Goal: Task Accomplishment & Management: Manage account settings

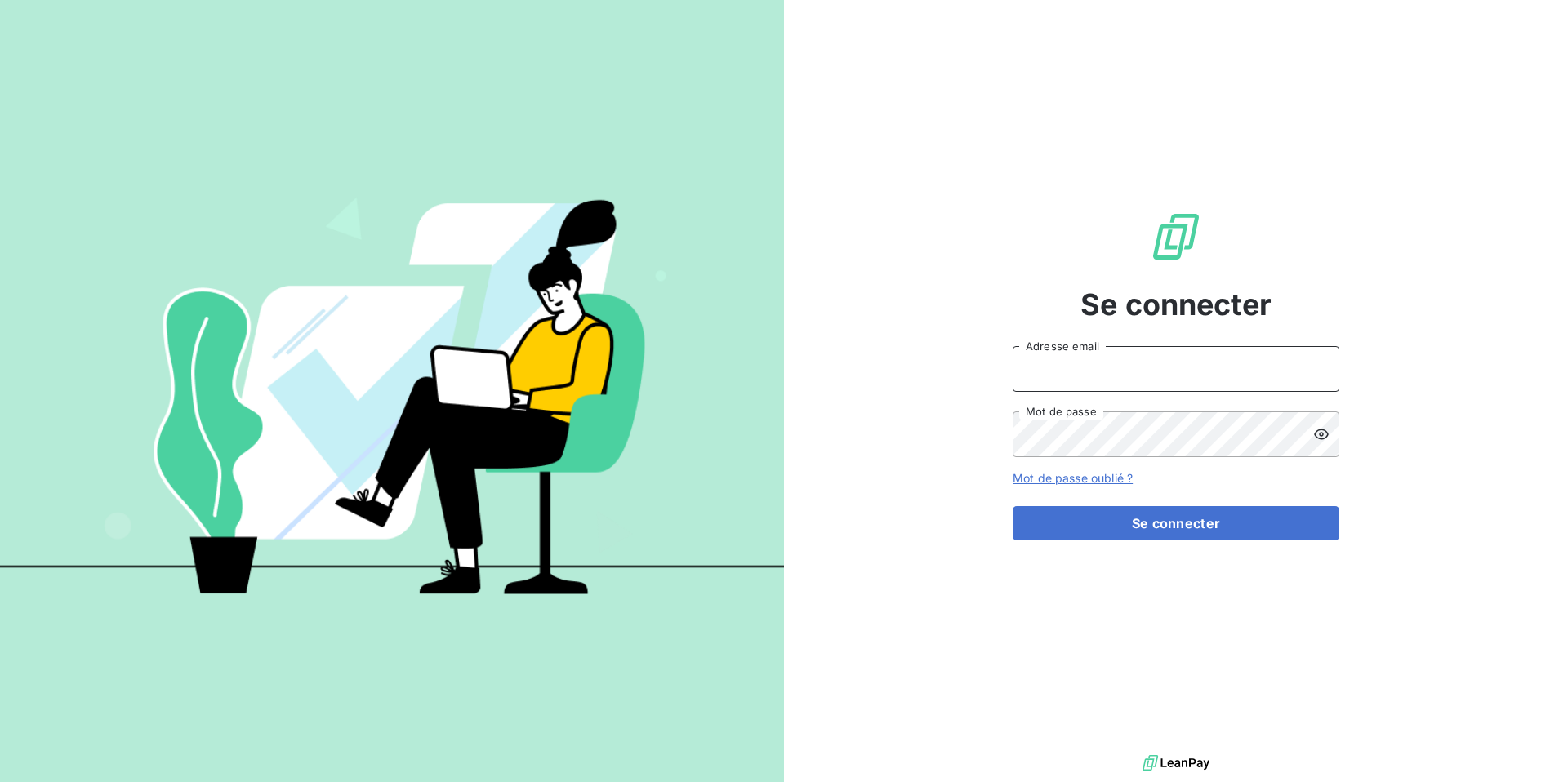
click at [1074, 380] on input "Adresse email" at bounding box center [1175, 369] width 326 height 46
click at [1074, 366] on input "admin" at bounding box center [1175, 369] width 326 height 46
type input "admin@minuitune"
click at [1012, 507] on button "Se connecter" at bounding box center [1175, 524] width 326 height 35
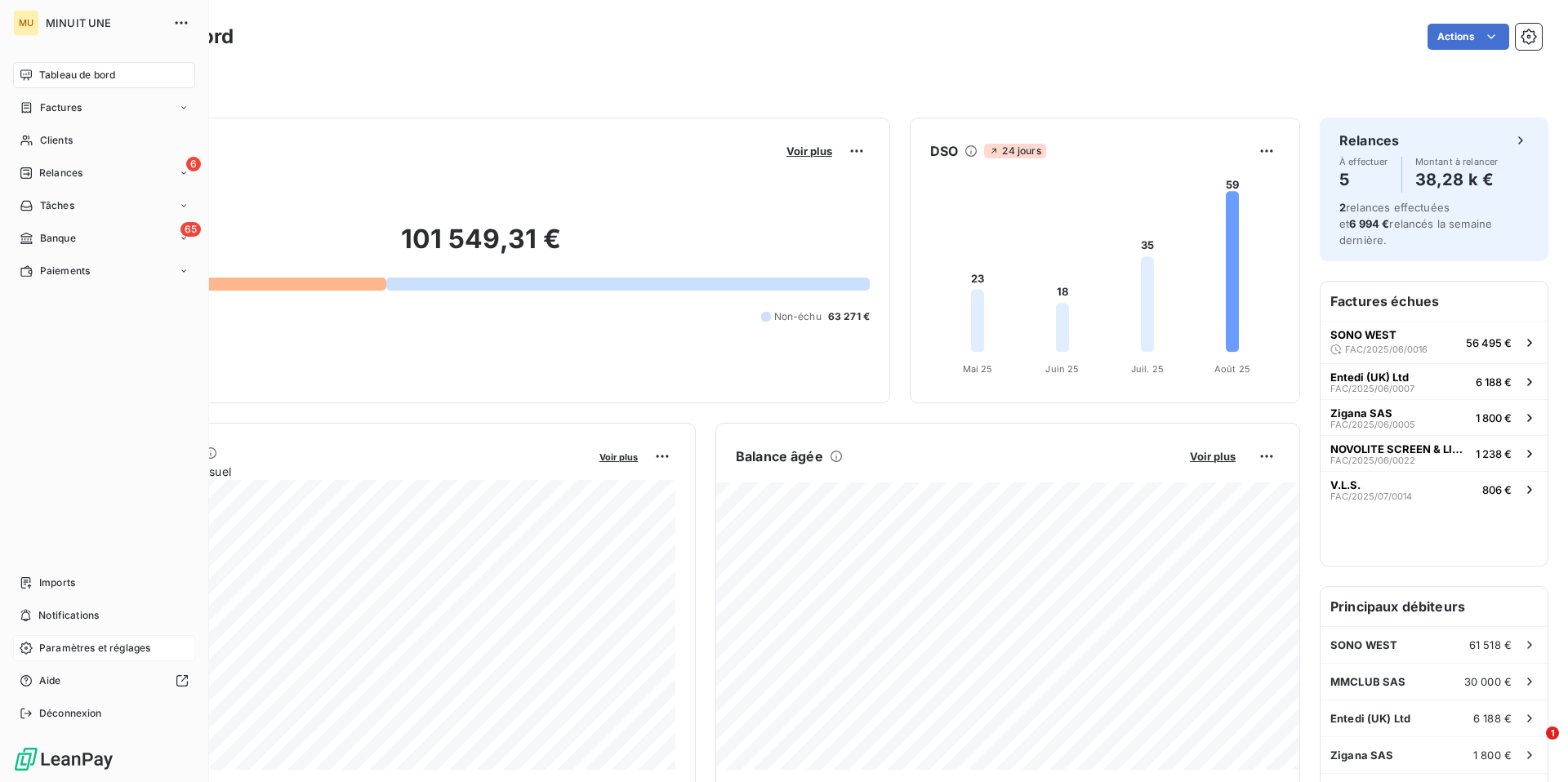
click at [107, 636] on div "Paramètres et réglages" at bounding box center [104, 649] width 182 height 26
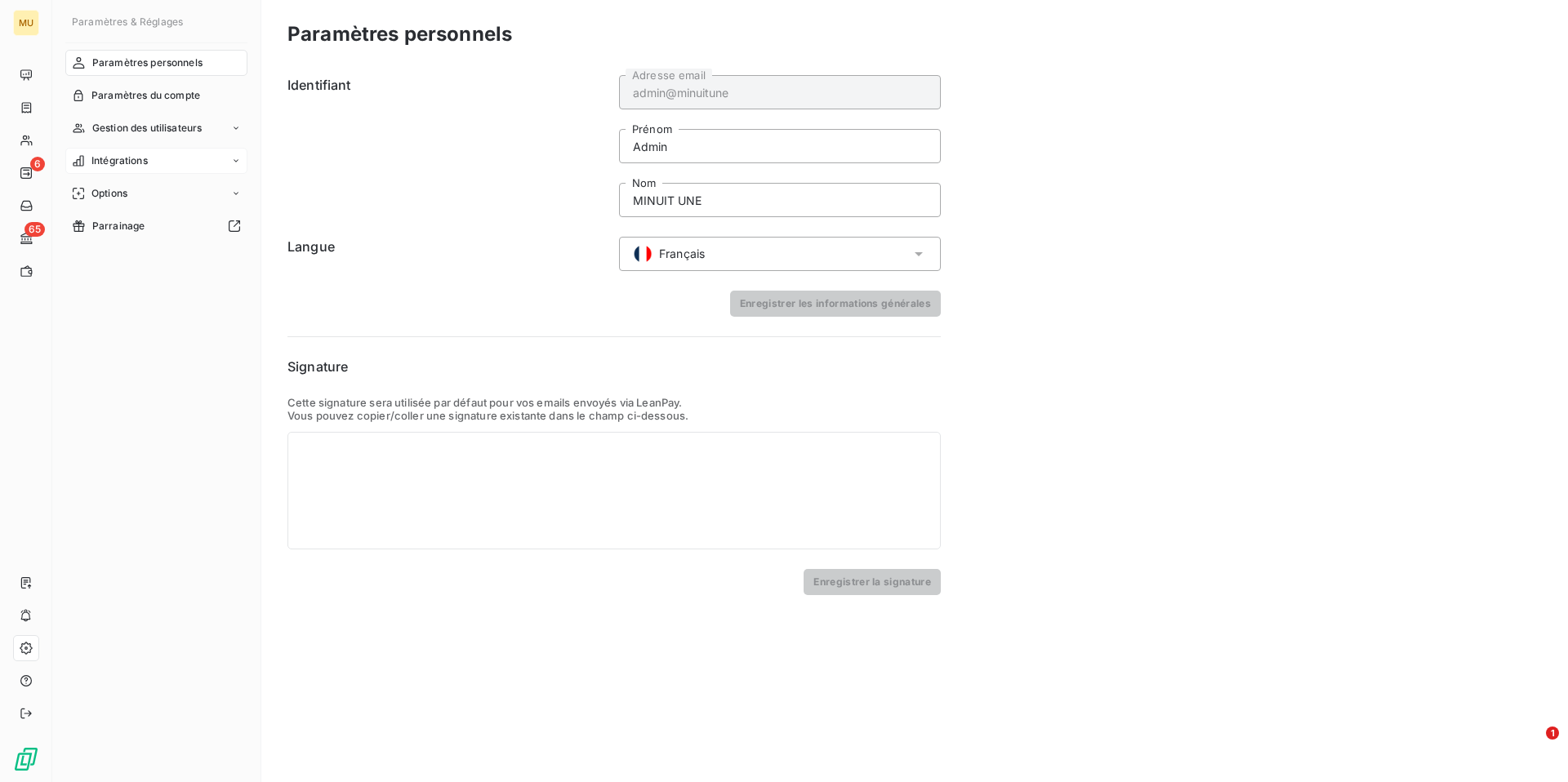
click at [137, 157] on span "Intégrations" at bounding box center [119, 160] width 56 height 15
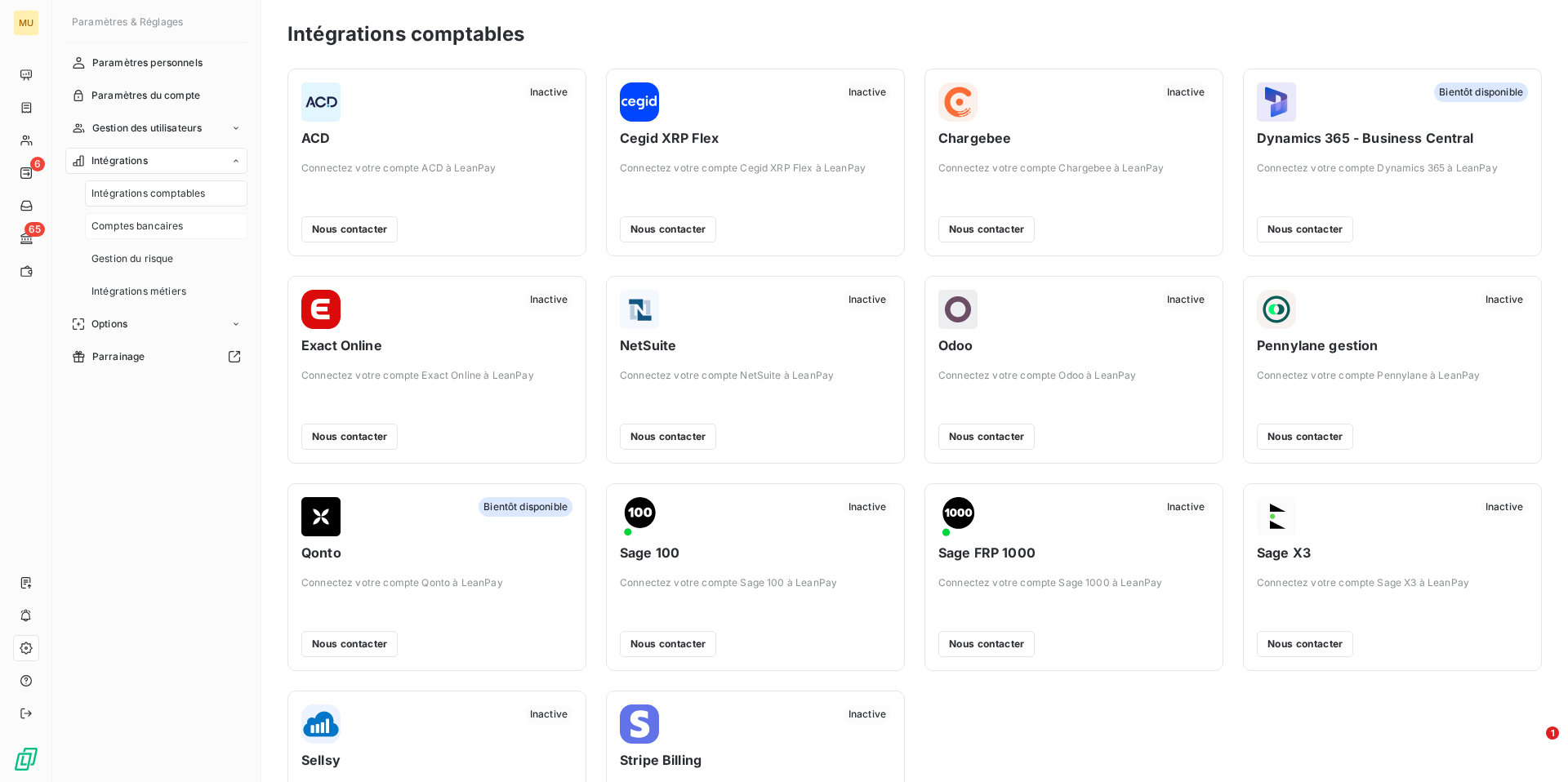
click at [165, 223] on span "Comptes bancaires" at bounding box center [138, 226] width 93 height 15
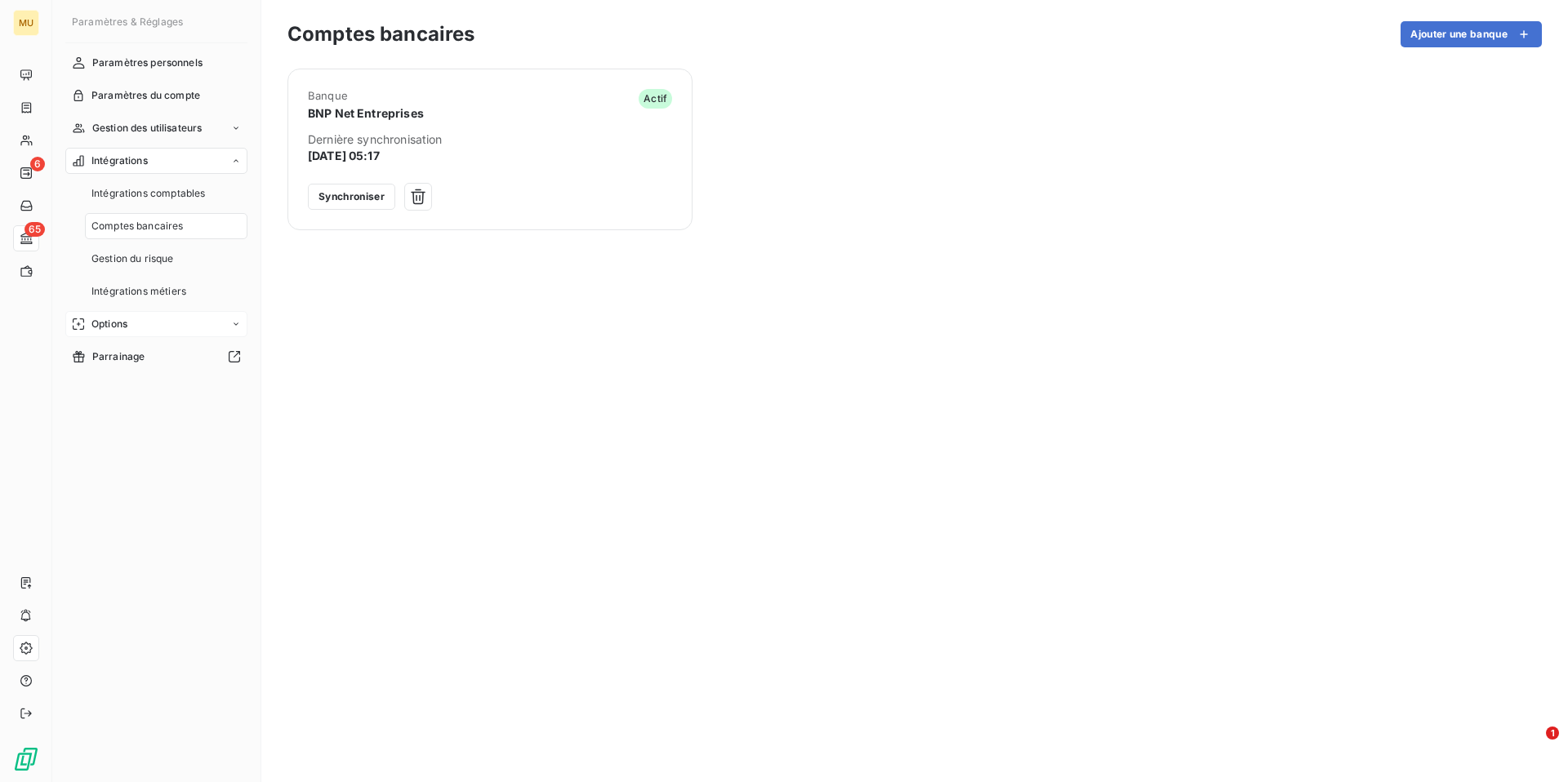
click at [129, 329] on div "Options" at bounding box center [156, 324] width 182 height 26
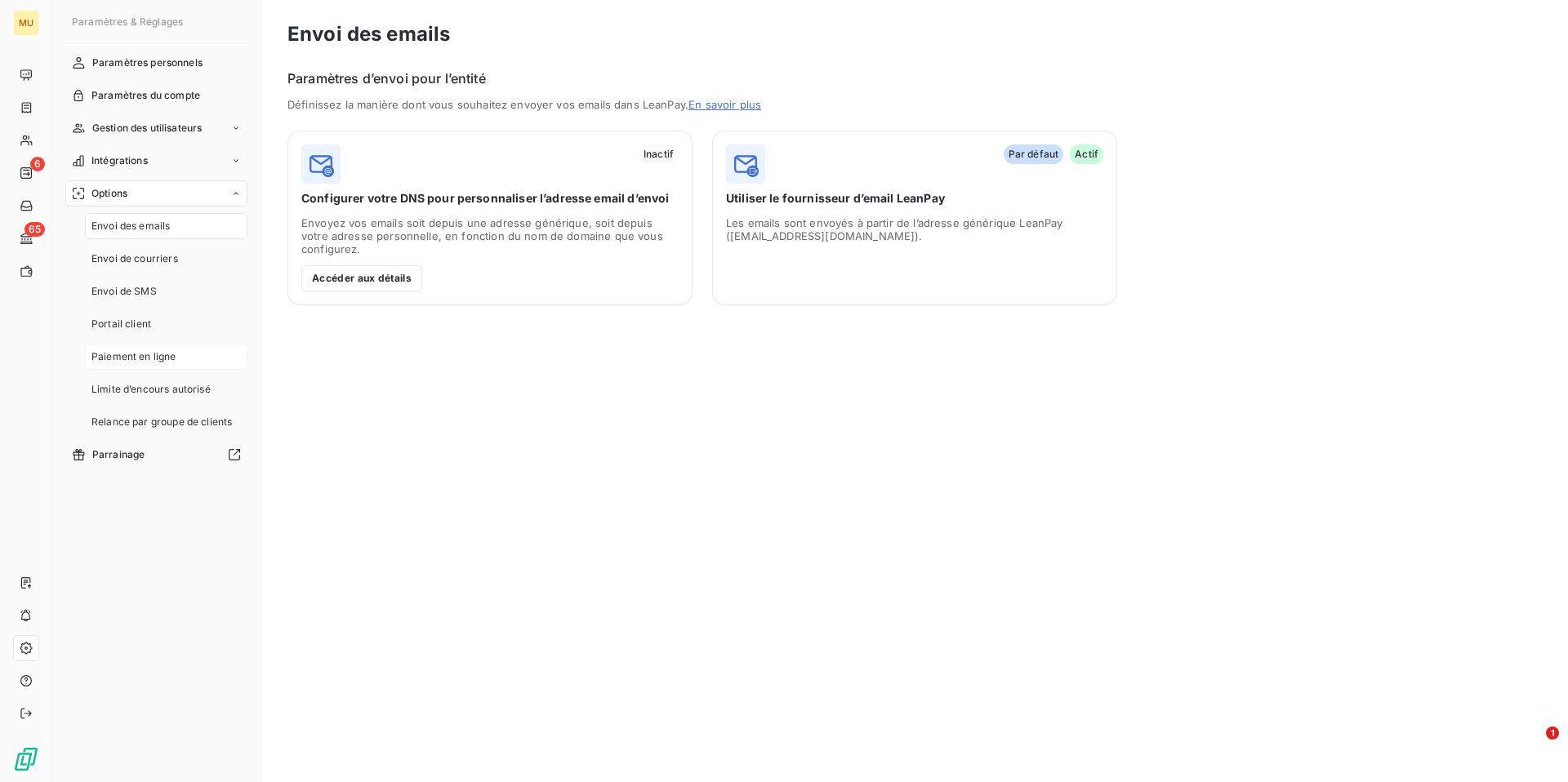
click at [152, 352] on span "Paiement en ligne" at bounding box center [134, 357] width 85 height 15
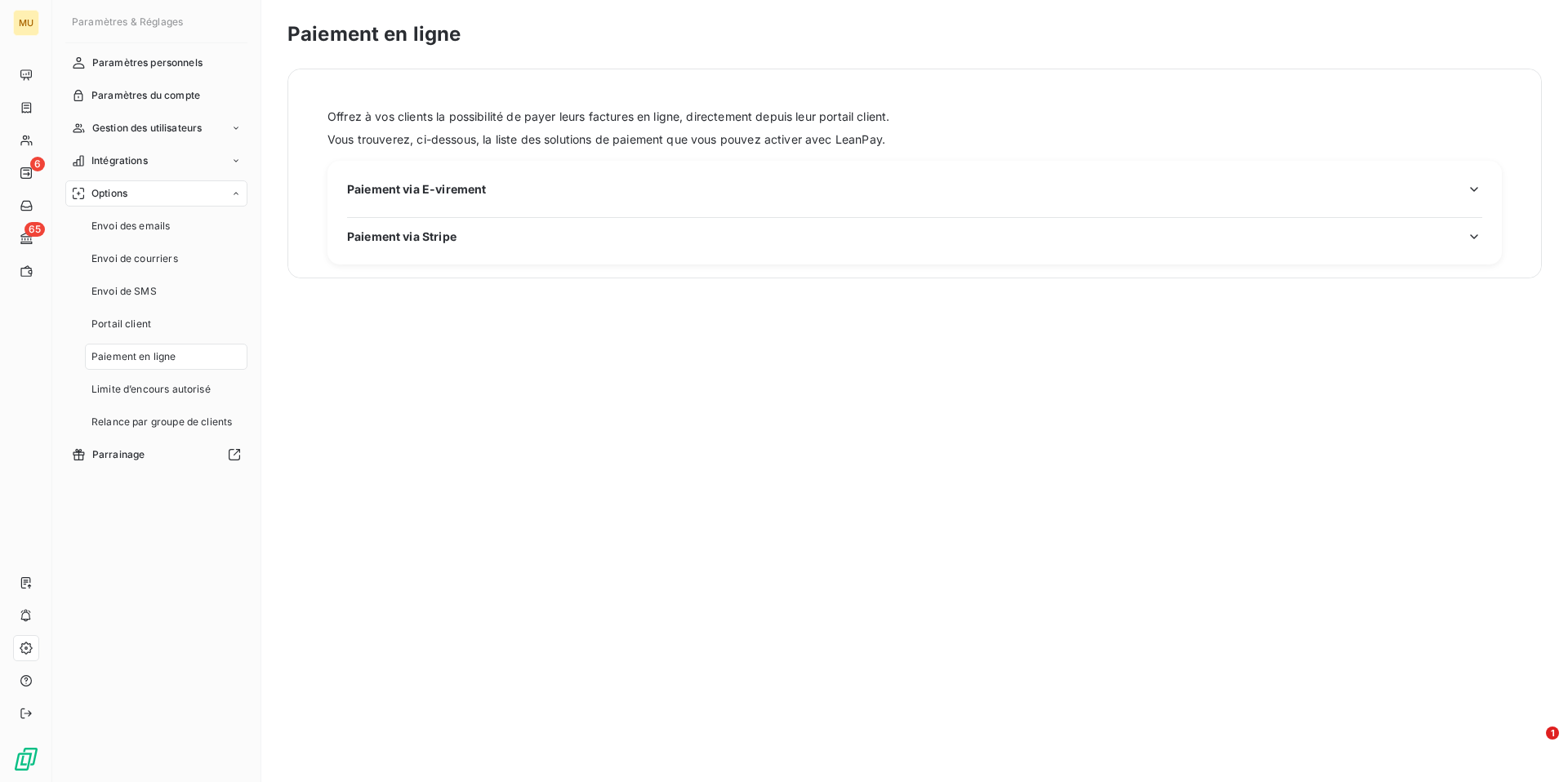
click at [1471, 186] on icon "button" at bounding box center [1474, 189] width 16 height 16
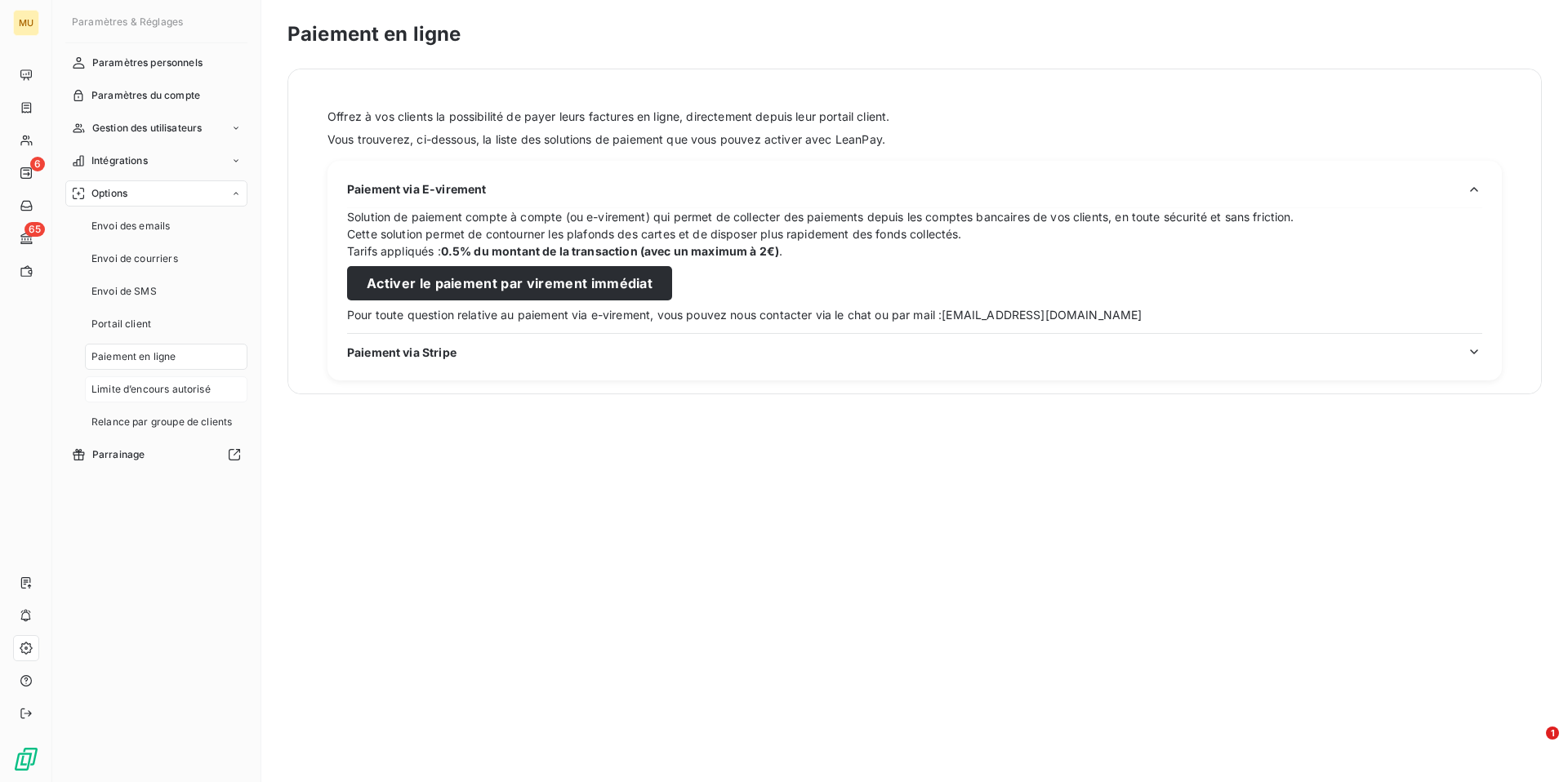
click at [167, 397] on div "Limite d’encours autorisé" at bounding box center [166, 390] width 163 height 26
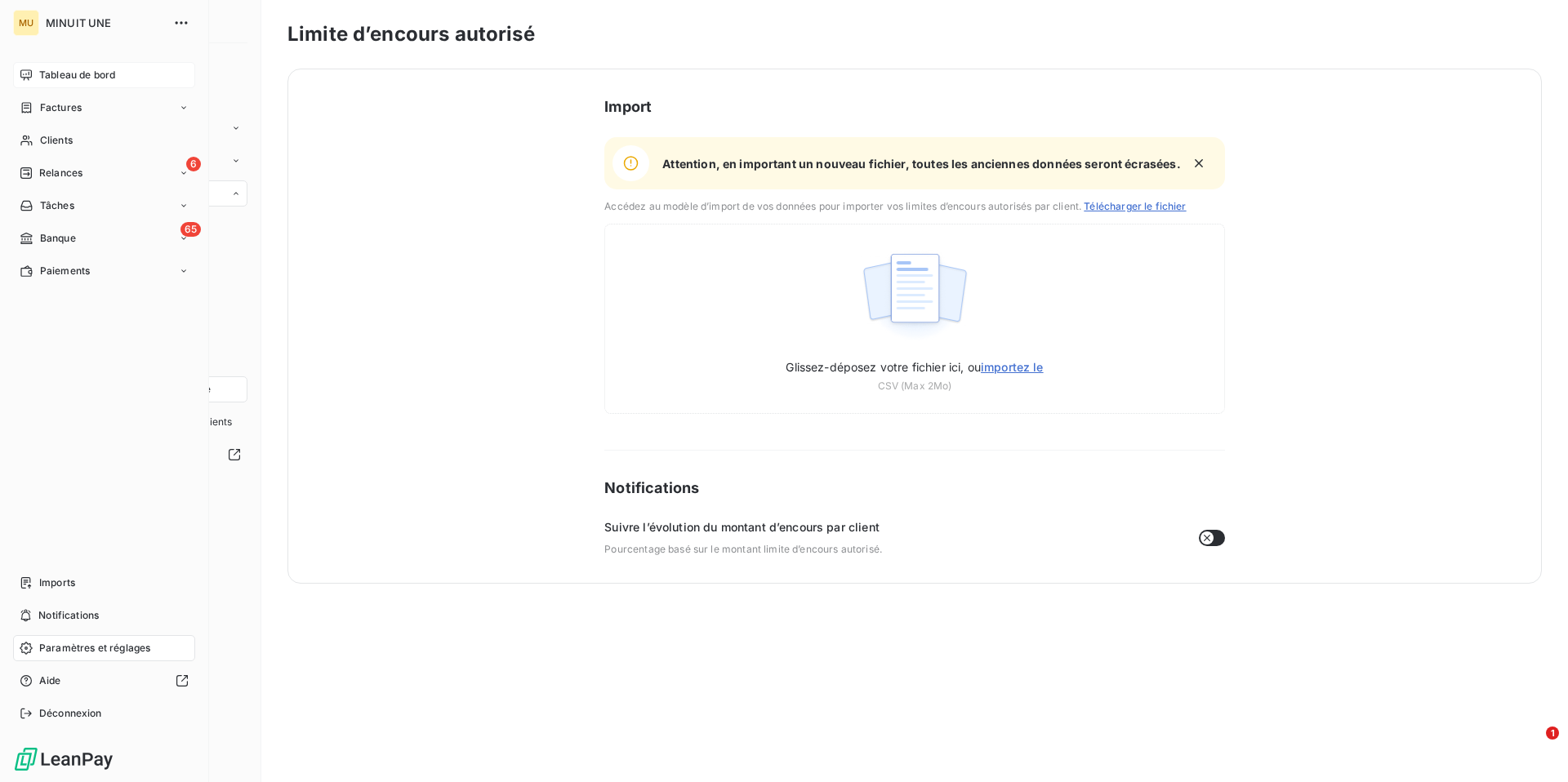
click at [68, 79] on span "Tableau de bord" at bounding box center [77, 74] width 76 height 15
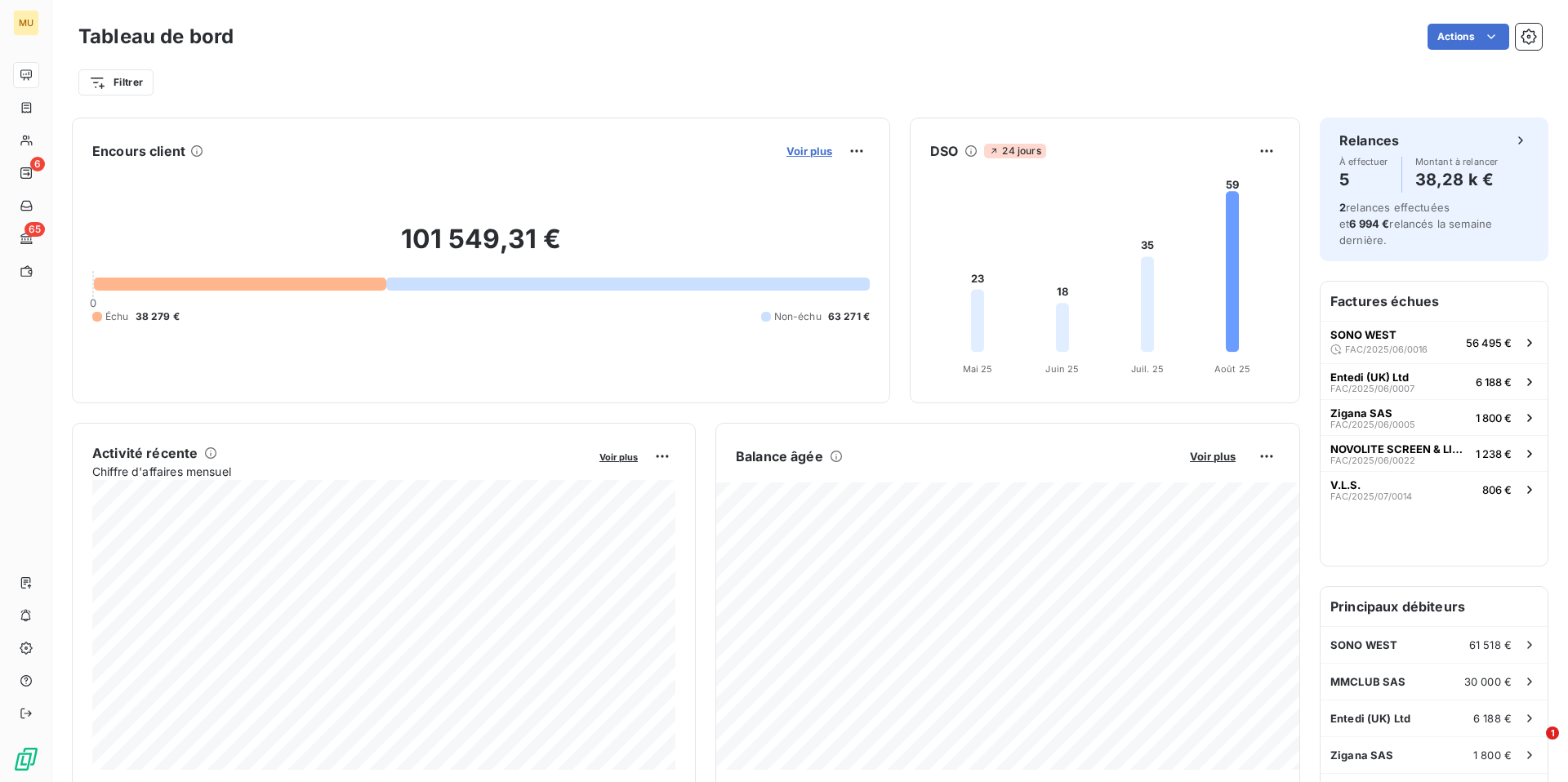
click at [802, 154] on span "Voir plus" at bounding box center [809, 151] width 46 height 13
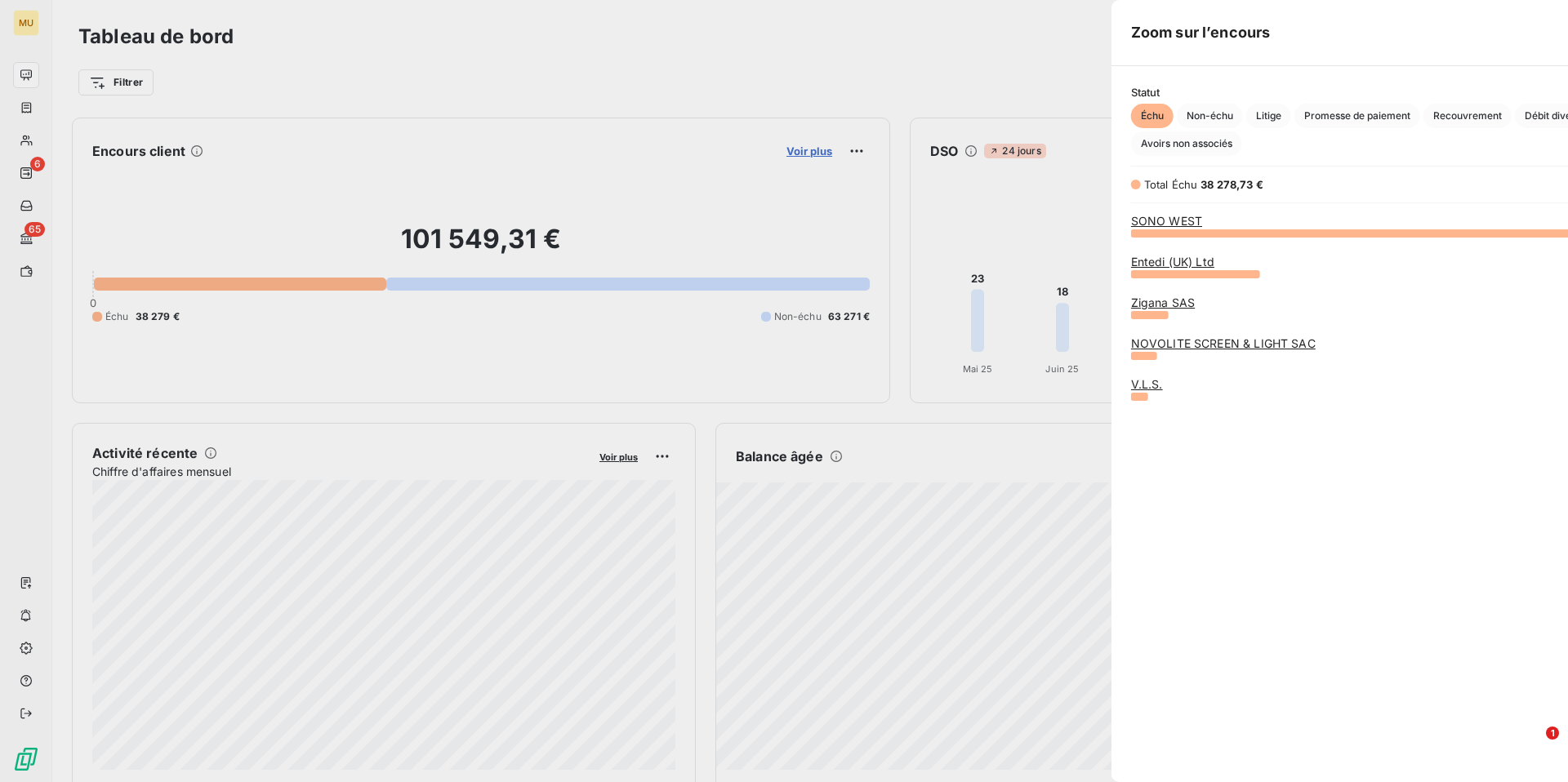
scroll to position [550, 627]
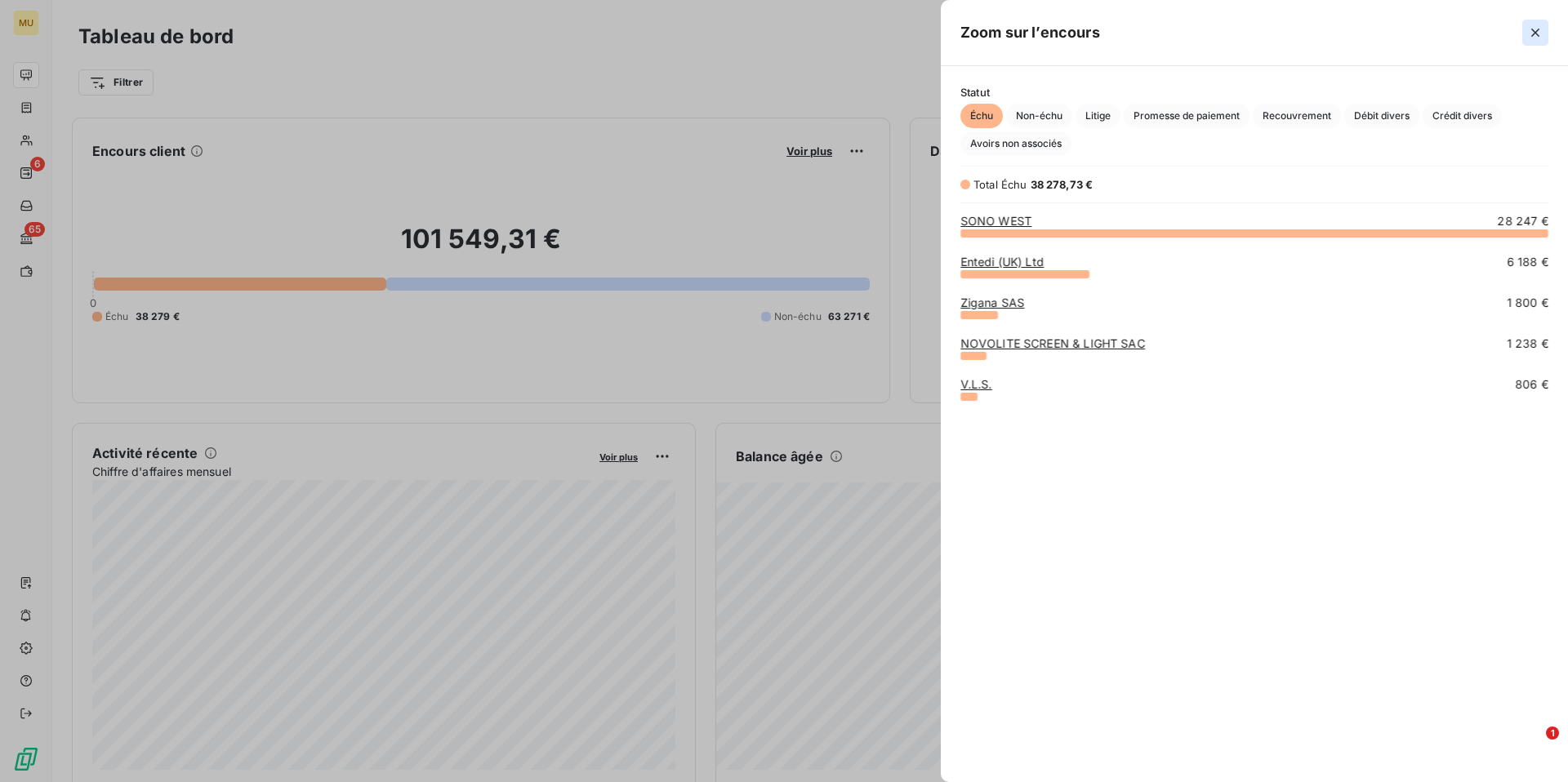
click at [1534, 36] on icon "button" at bounding box center [1535, 32] width 16 height 16
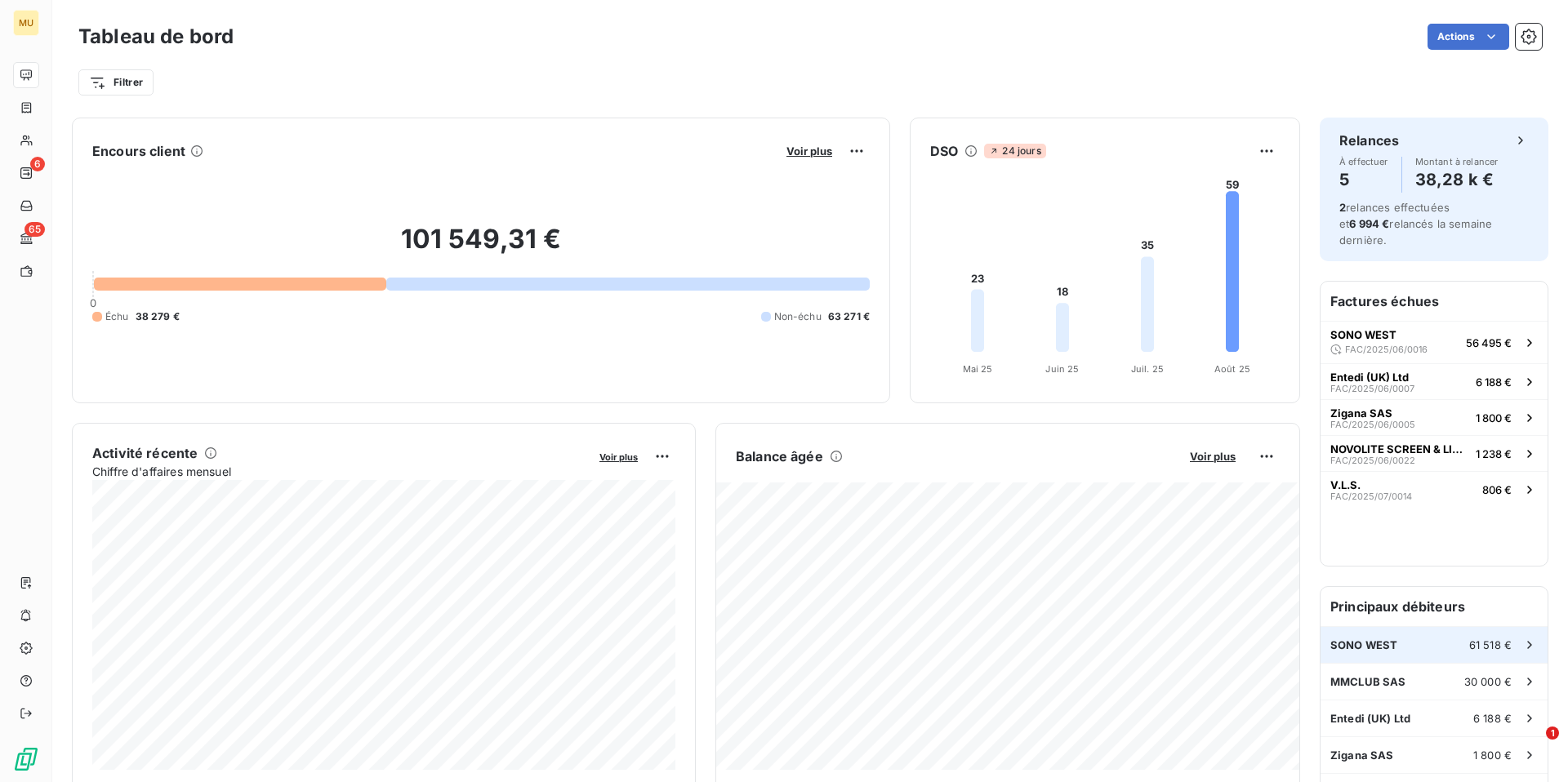
click at [1359, 639] on span "SONO WEST" at bounding box center [1363, 645] width 67 height 13
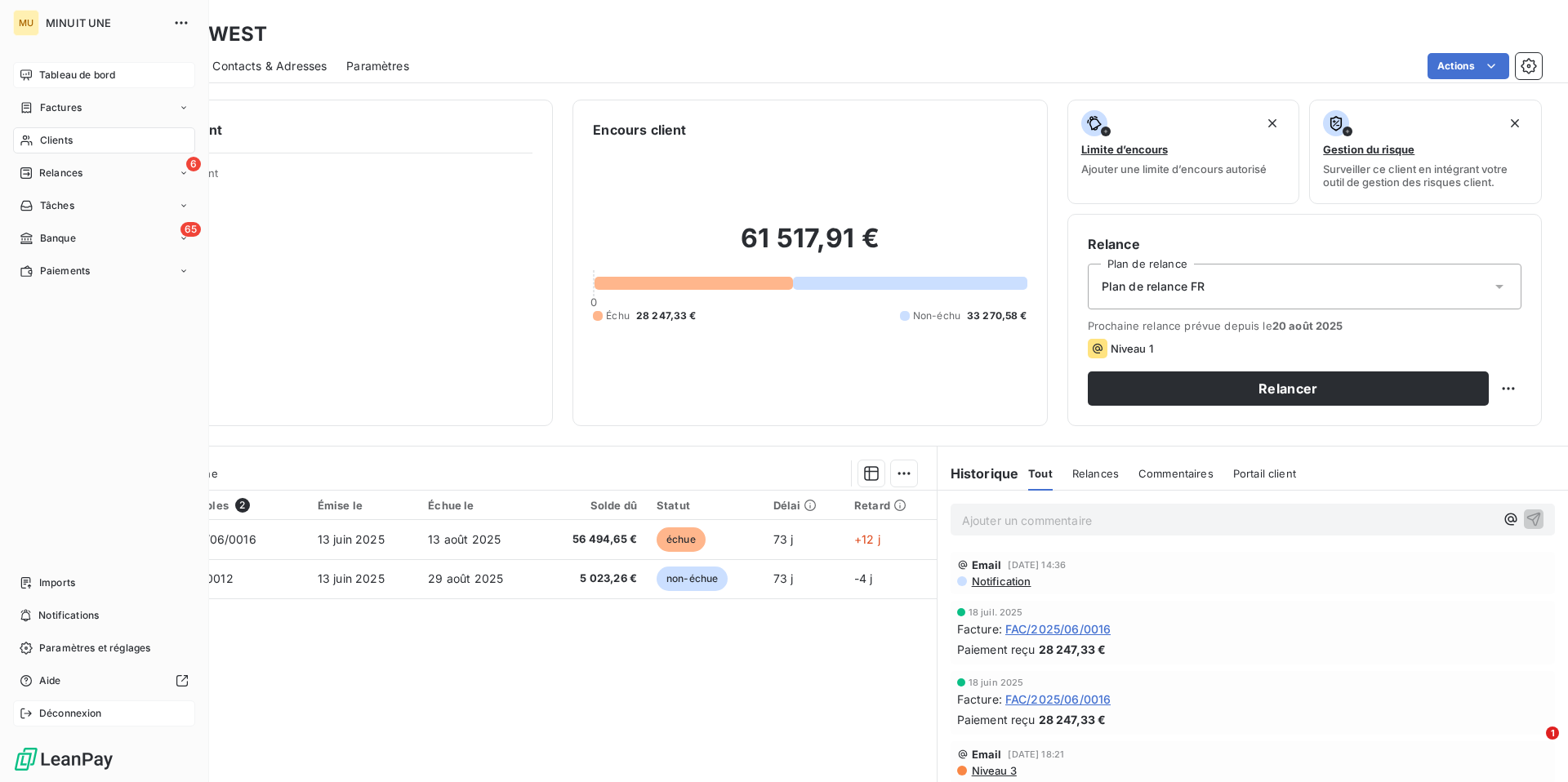
click at [80, 720] on span "Déconnexion" at bounding box center [70, 714] width 63 height 15
